Goal: Task Accomplishment & Management: Manage account settings

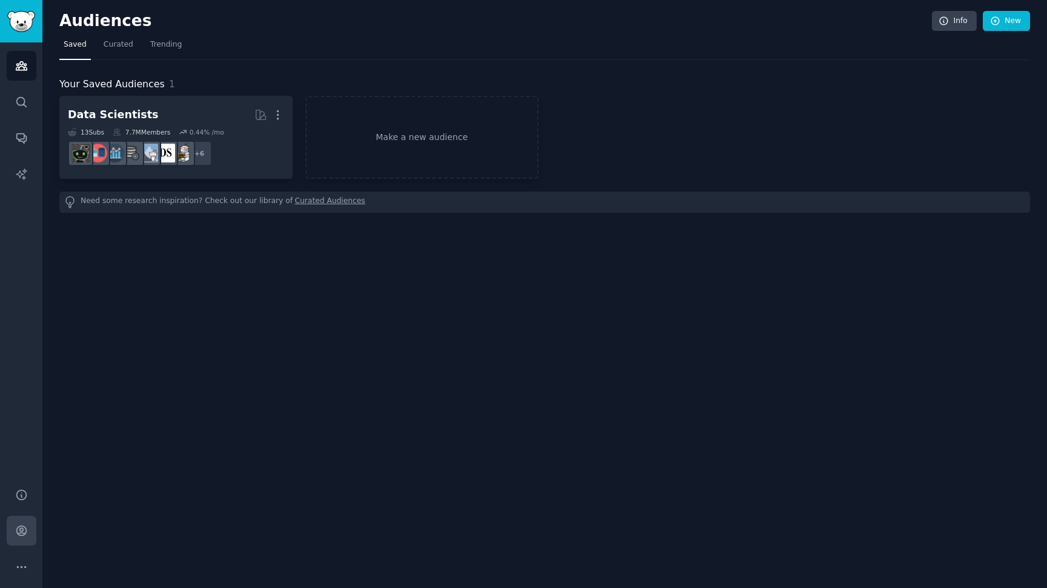
click at [15, 532] on icon "Sidebar" at bounding box center [21, 530] width 13 height 13
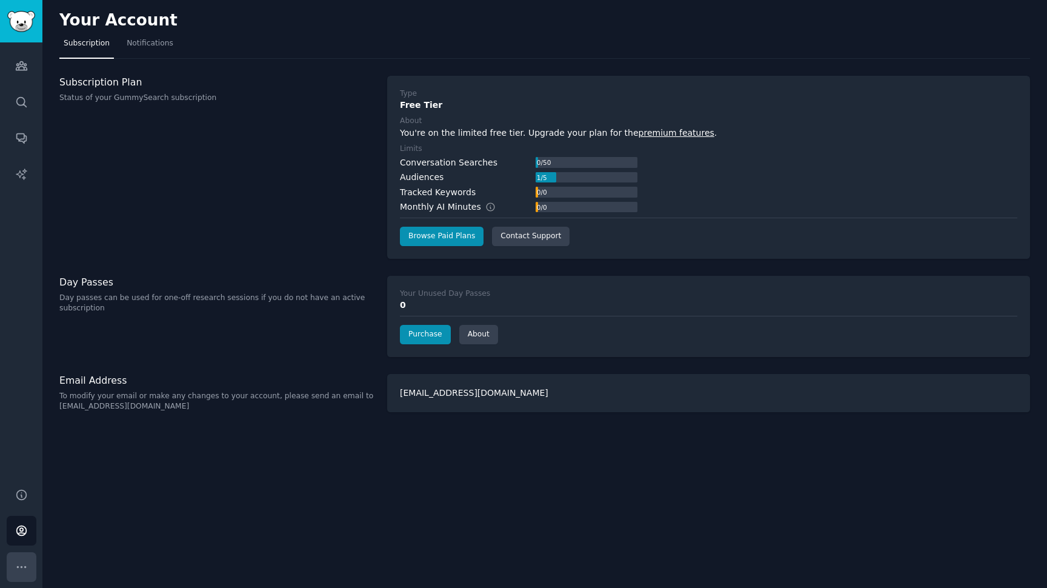
click at [17, 575] on button "More" at bounding box center [22, 567] width 30 height 30
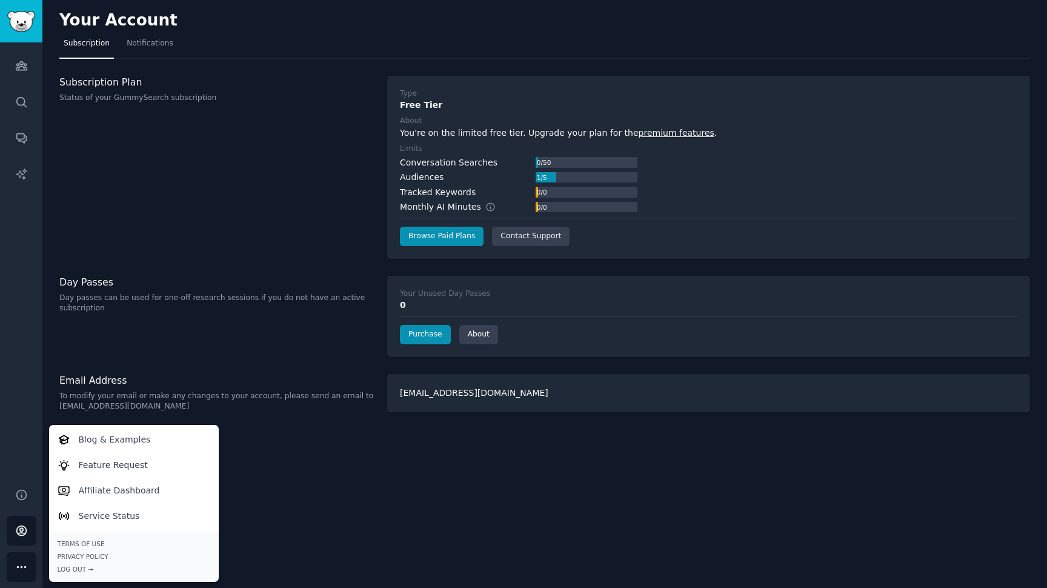
click at [83, 575] on div "Terms of Use Privacy Policy Log Out →" at bounding box center [134, 556] width 170 height 51
click at [85, 567] on div "Log Out →" at bounding box center [134, 569] width 153 height 8
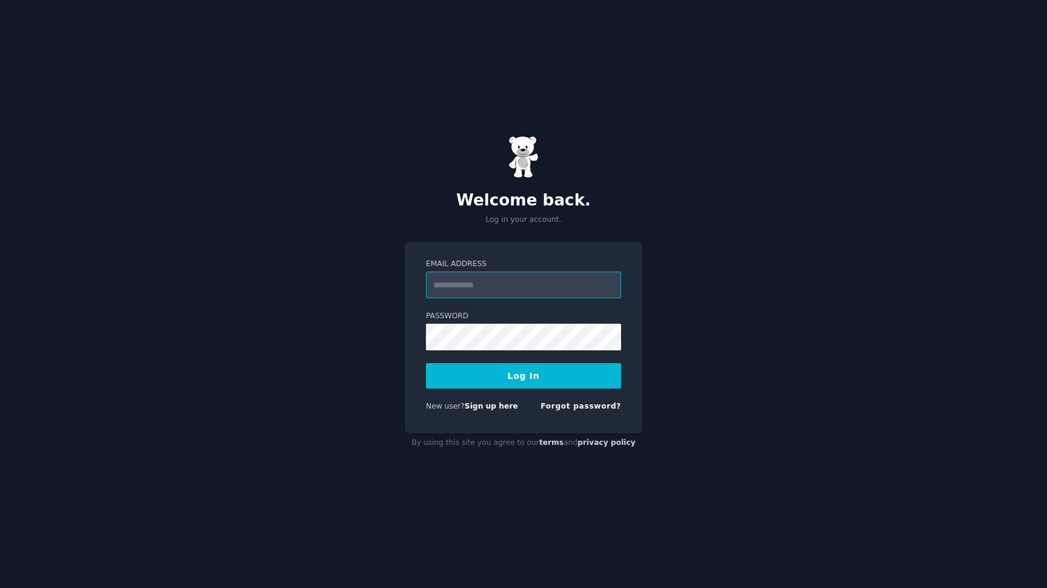
click at [473, 292] on input "Email Address" at bounding box center [523, 284] width 195 height 27
paste input "**********"
type input "**********"
click at [524, 375] on button "Log In" at bounding box center [523, 375] width 195 height 25
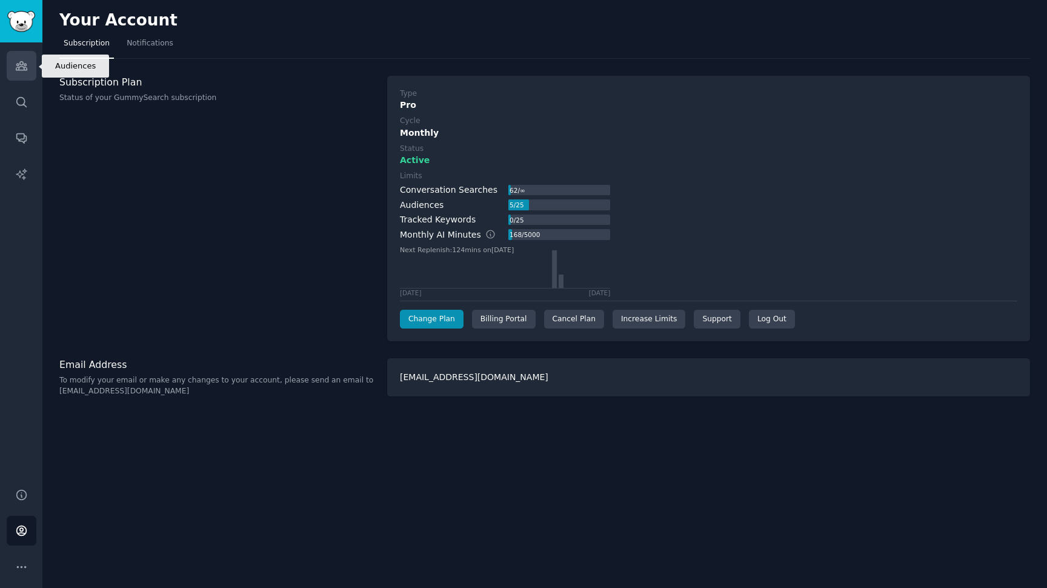
click at [32, 61] on link "Audiences" at bounding box center [22, 66] width 30 height 30
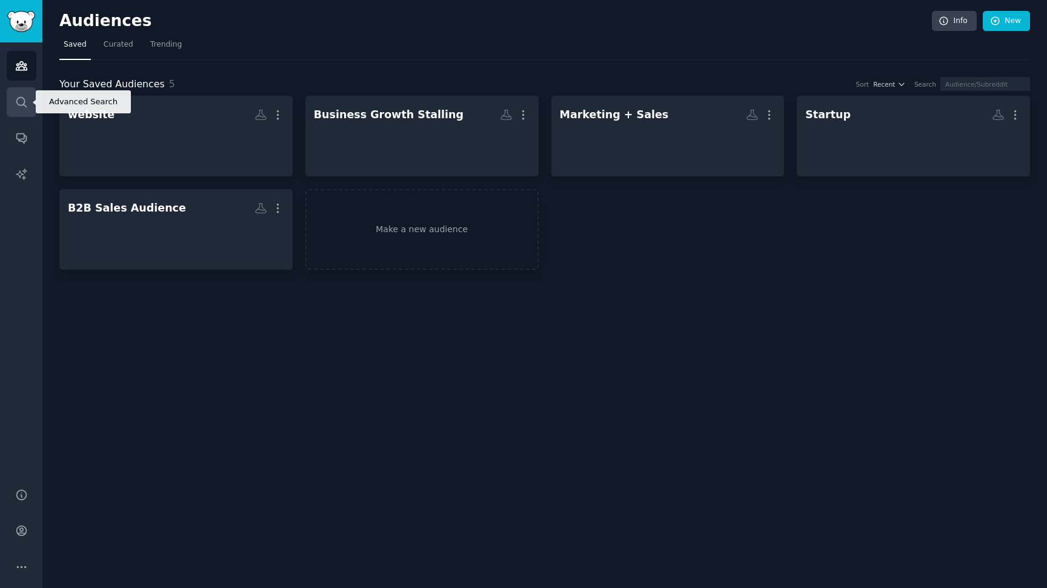
click at [33, 101] on link "Search" at bounding box center [22, 102] width 30 height 30
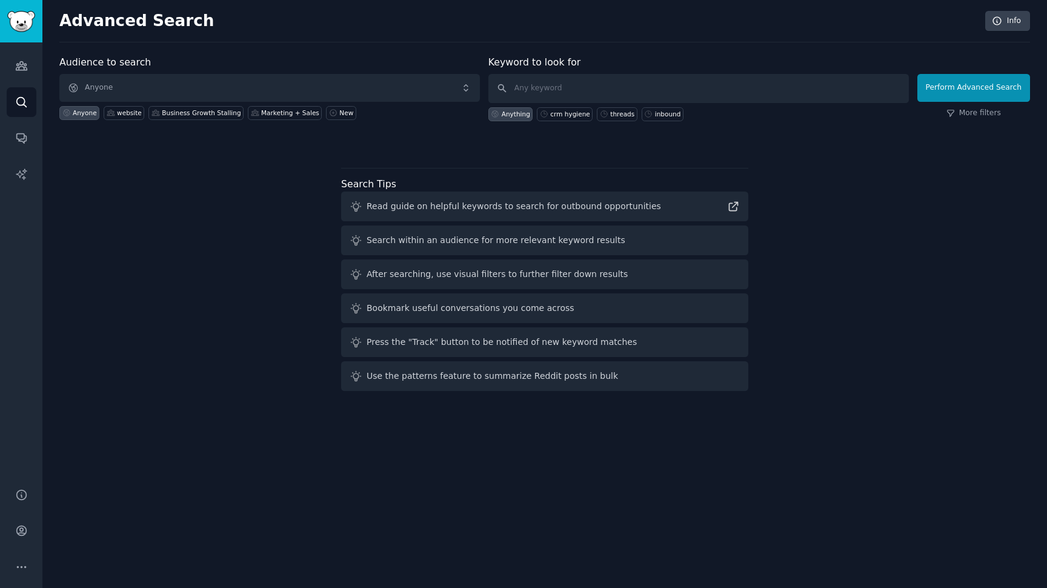
click at [540, 90] on body "Advanced Search Audiences Search Conversations AI Reports Help Account More Adv…" at bounding box center [523, 294] width 1047 height 588
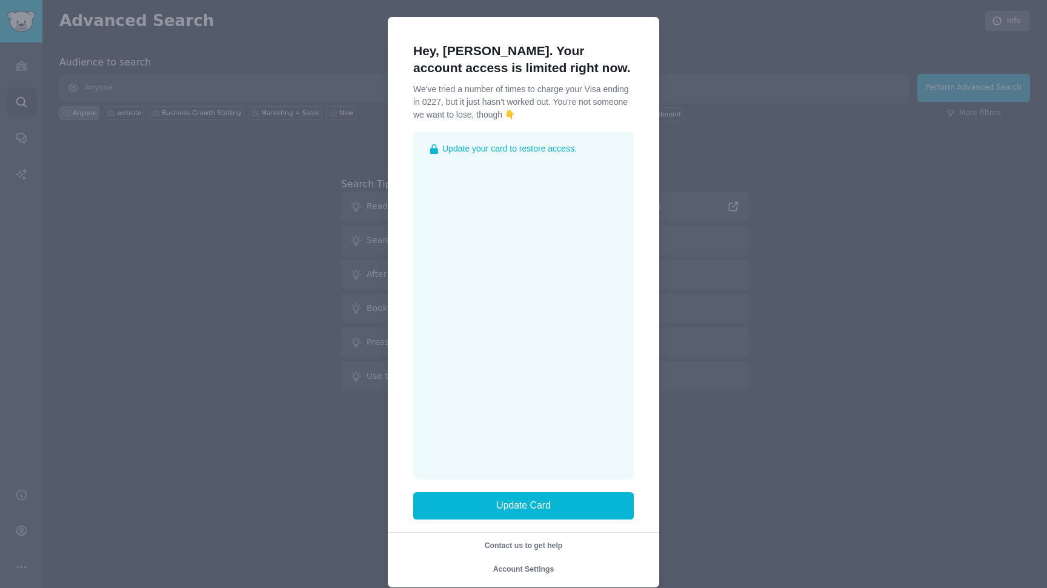
click at [696, 262] on div at bounding box center [523, 294] width 1047 height 588
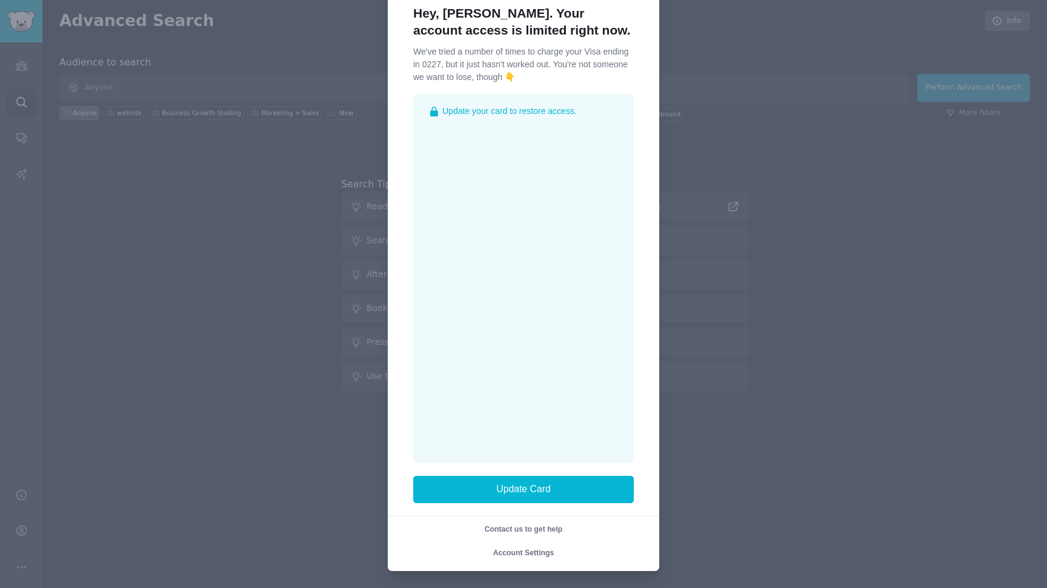
scroll to position [37, 0]
click at [341, 509] on div at bounding box center [523, 294] width 1047 height 588
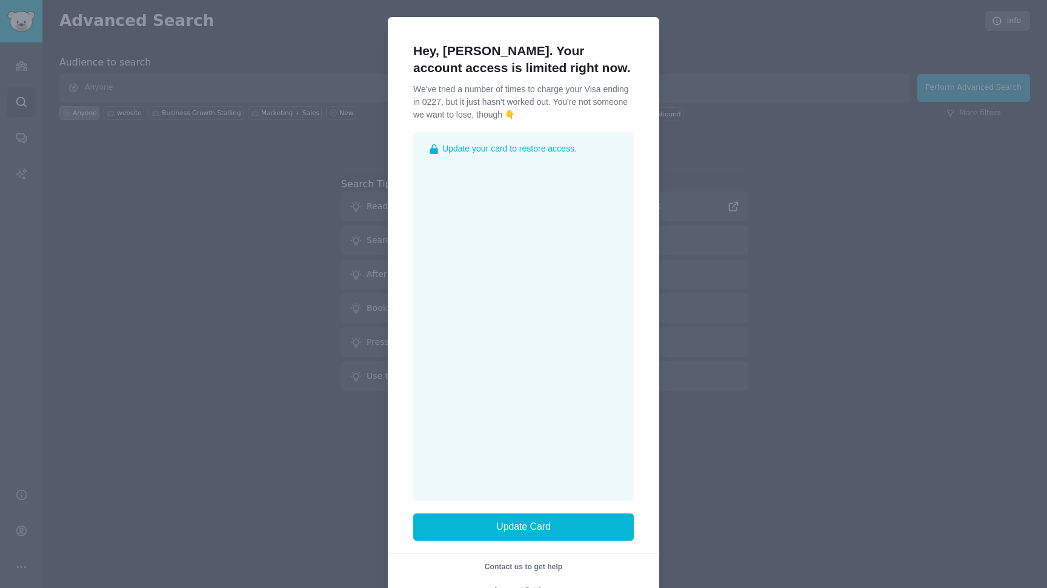
scroll to position [0, 0]
